Goal: Task Accomplishment & Management: Manage account settings

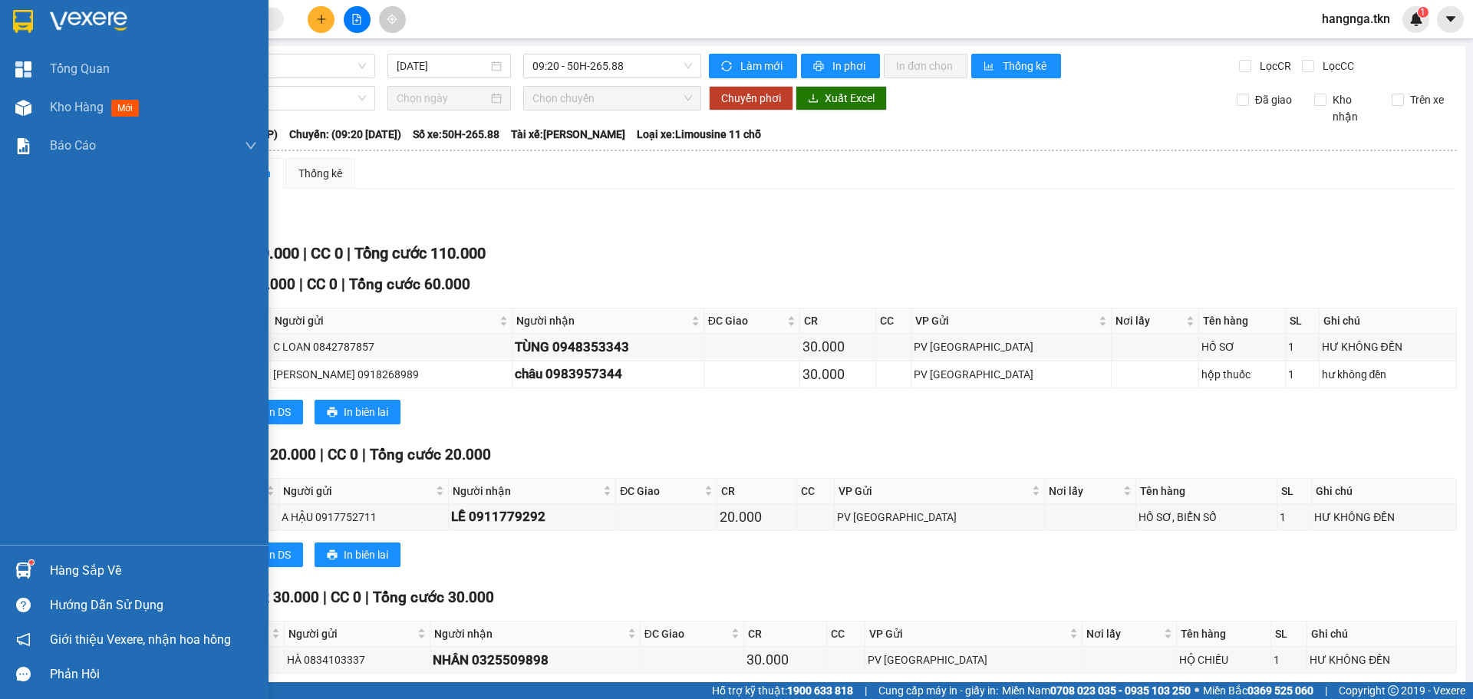
click at [65, 569] on div "Hàng sắp về" at bounding box center [153, 570] width 207 height 23
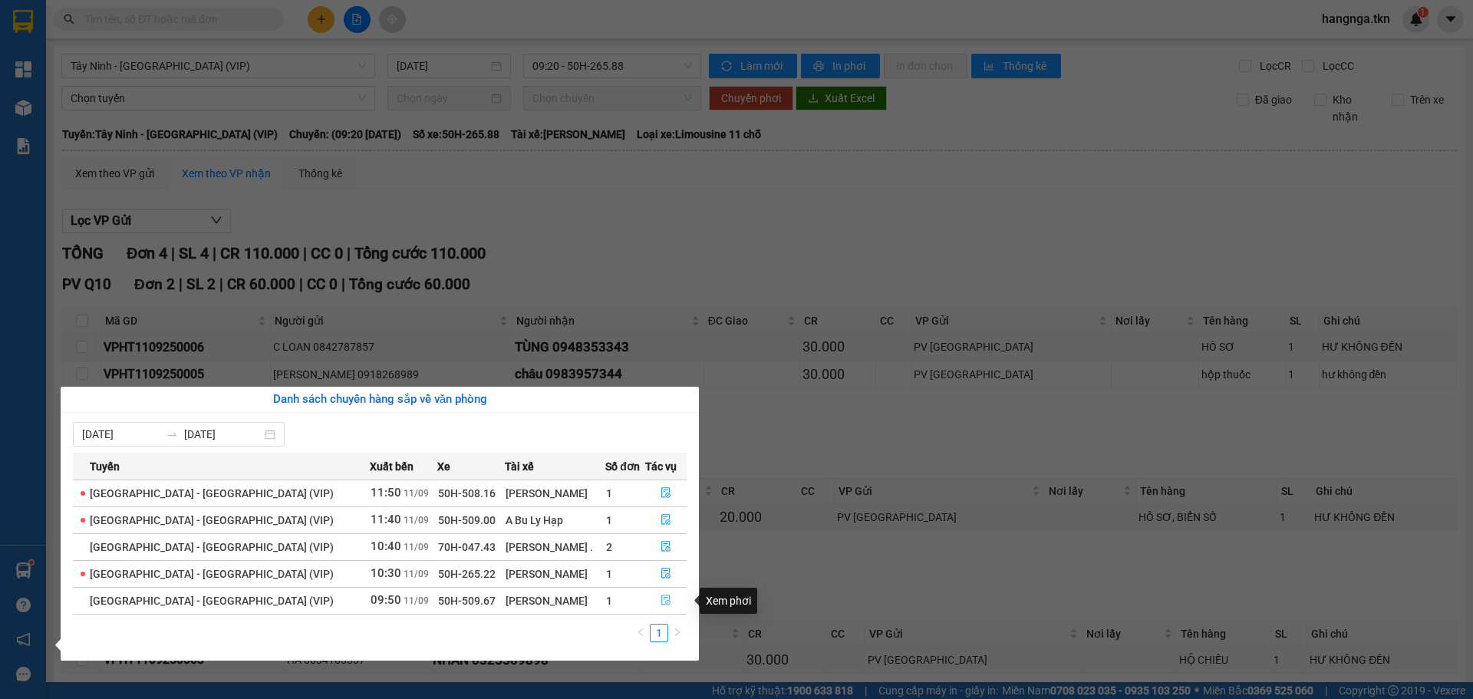
click at [661, 598] on icon "file-done" at bounding box center [665, 600] width 9 height 11
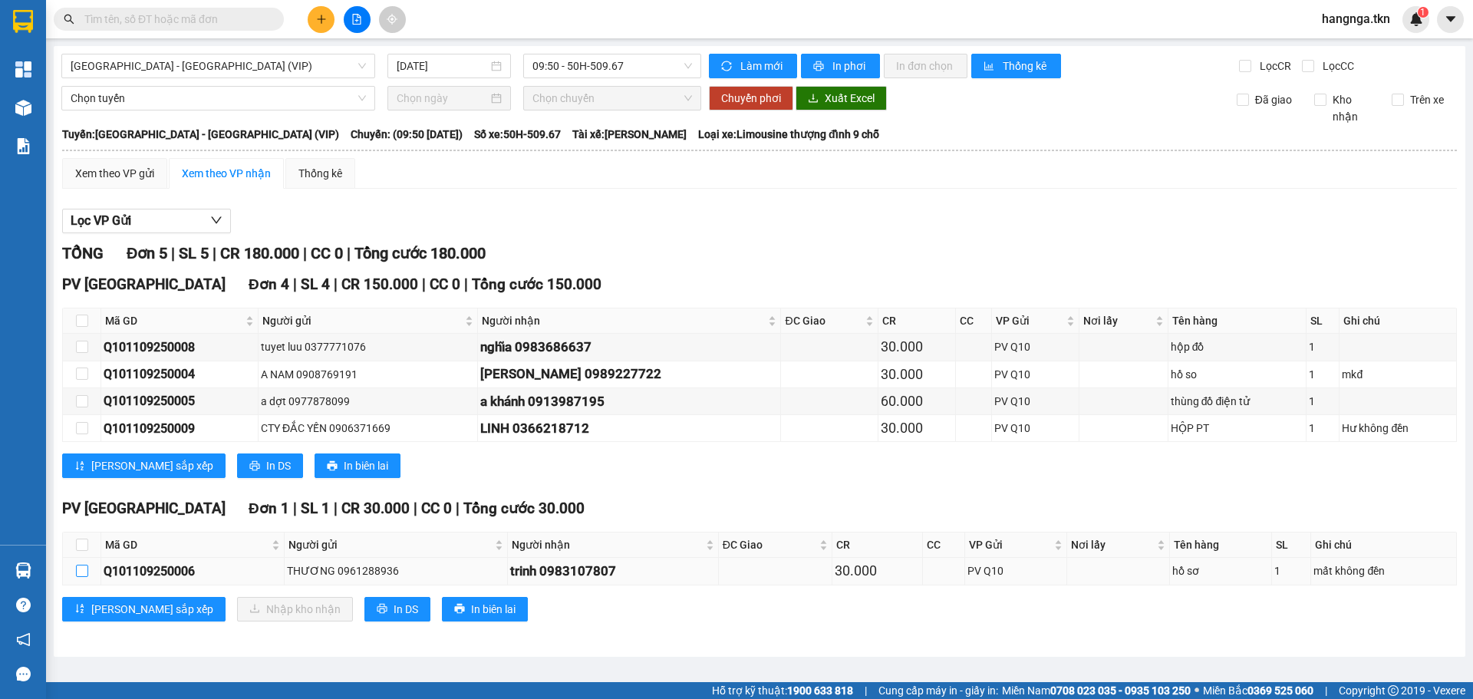
click at [81, 575] on input "checkbox" at bounding box center [82, 571] width 12 height 12
checkbox input "true"
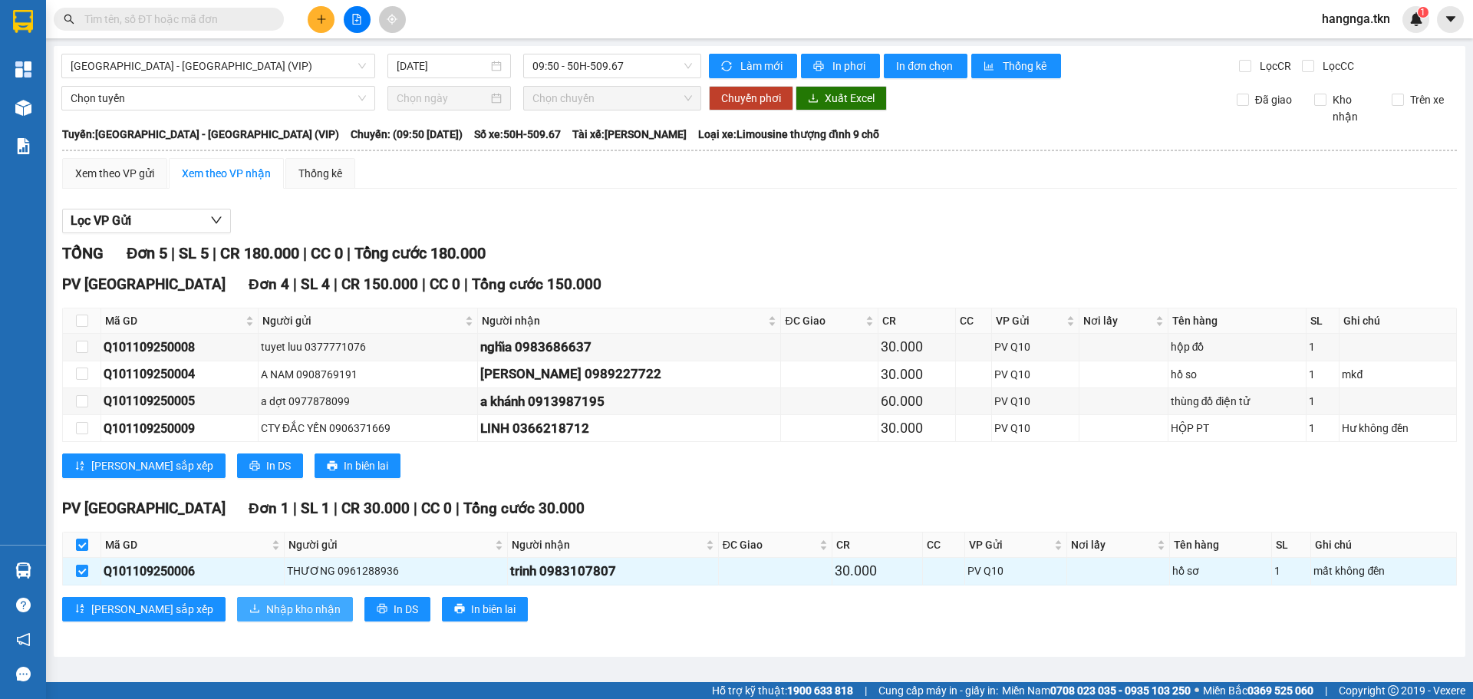
click at [266, 606] on span "Nhập kho nhận" at bounding box center [303, 609] width 74 height 17
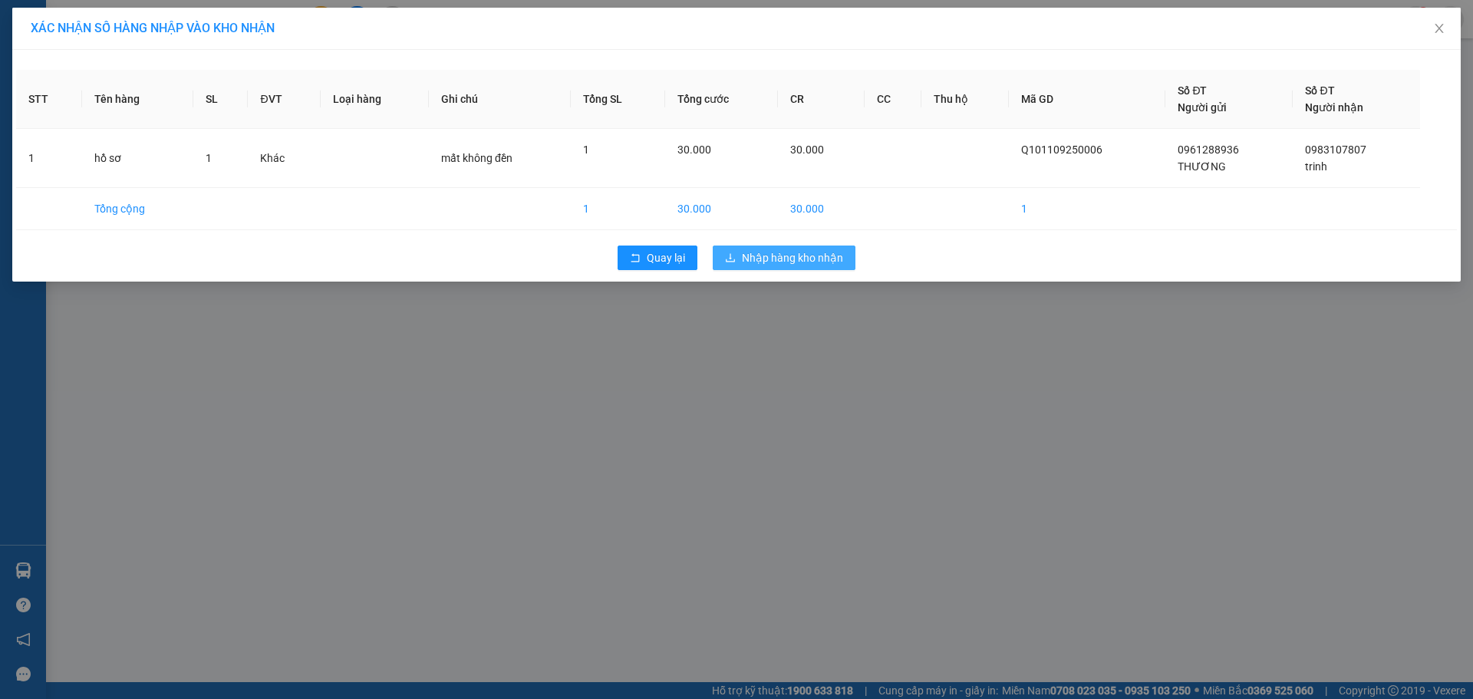
click at [804, 254] on span "Nhập hàng kho nhận" at bounding box center [792, 257] width 101 height 17
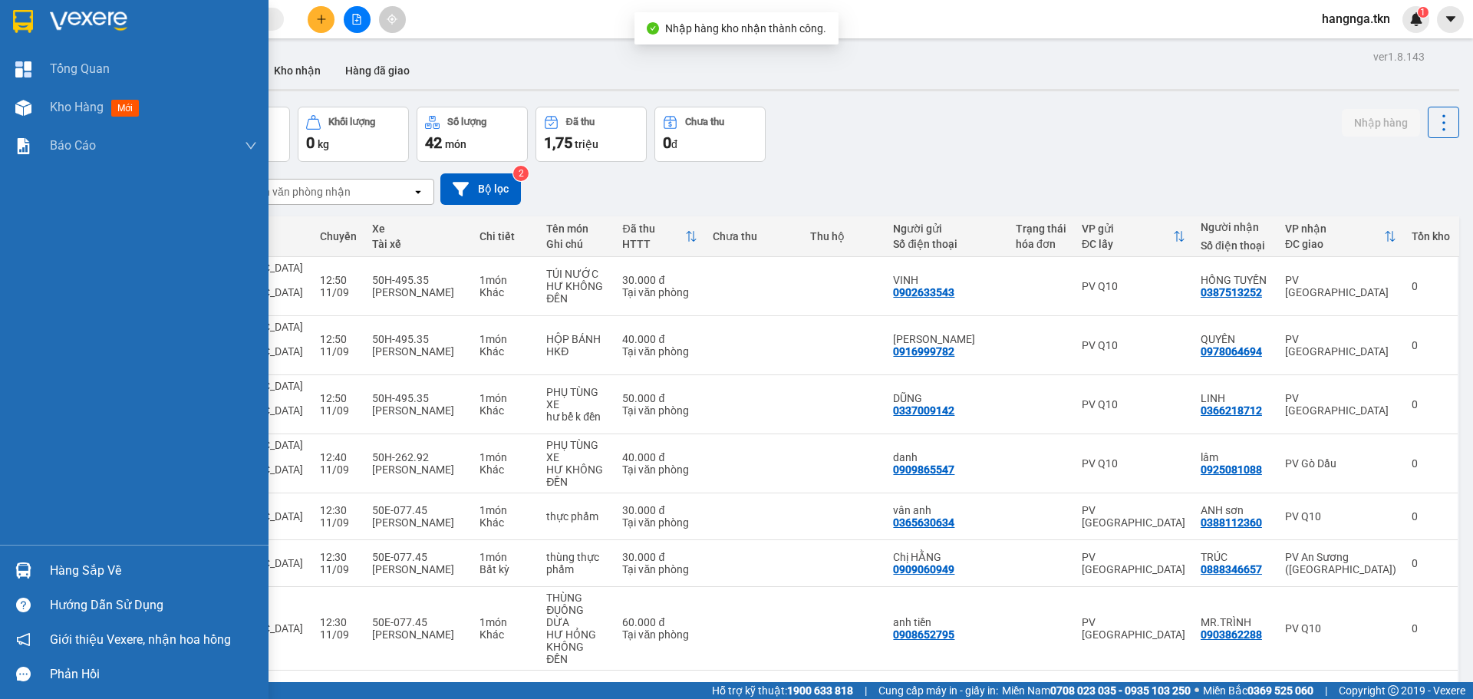
click at [87, 565] on div "Hàng sắp về" at bounding box center [153, 570] width 207 height 23
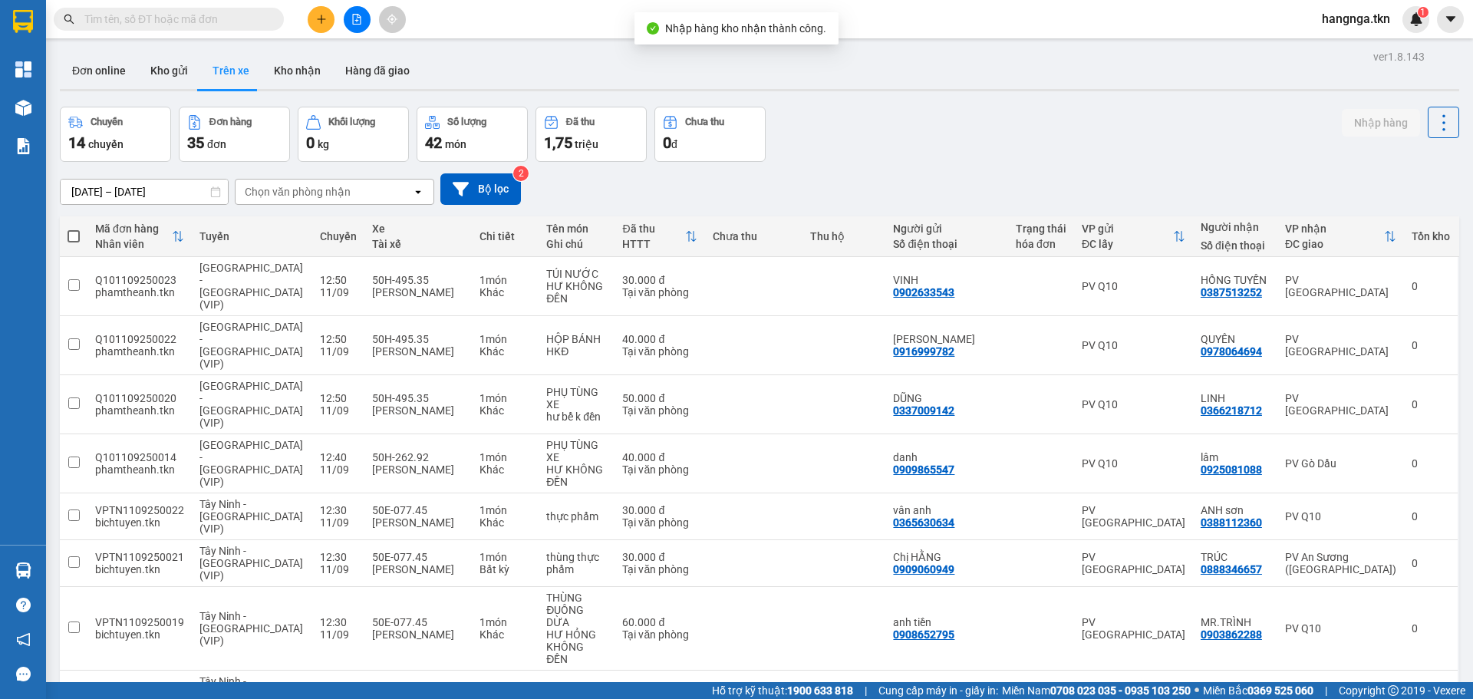
click at [711, 694] on section "Kết quả tìm kiếm ( 0 ) Bộ lọc No Data hangnga.tkn 1 Tổng Quan Kho hàng mới Báo …" at bounding box center [736, 349] width 1473 height 699
